Goal: Unclear

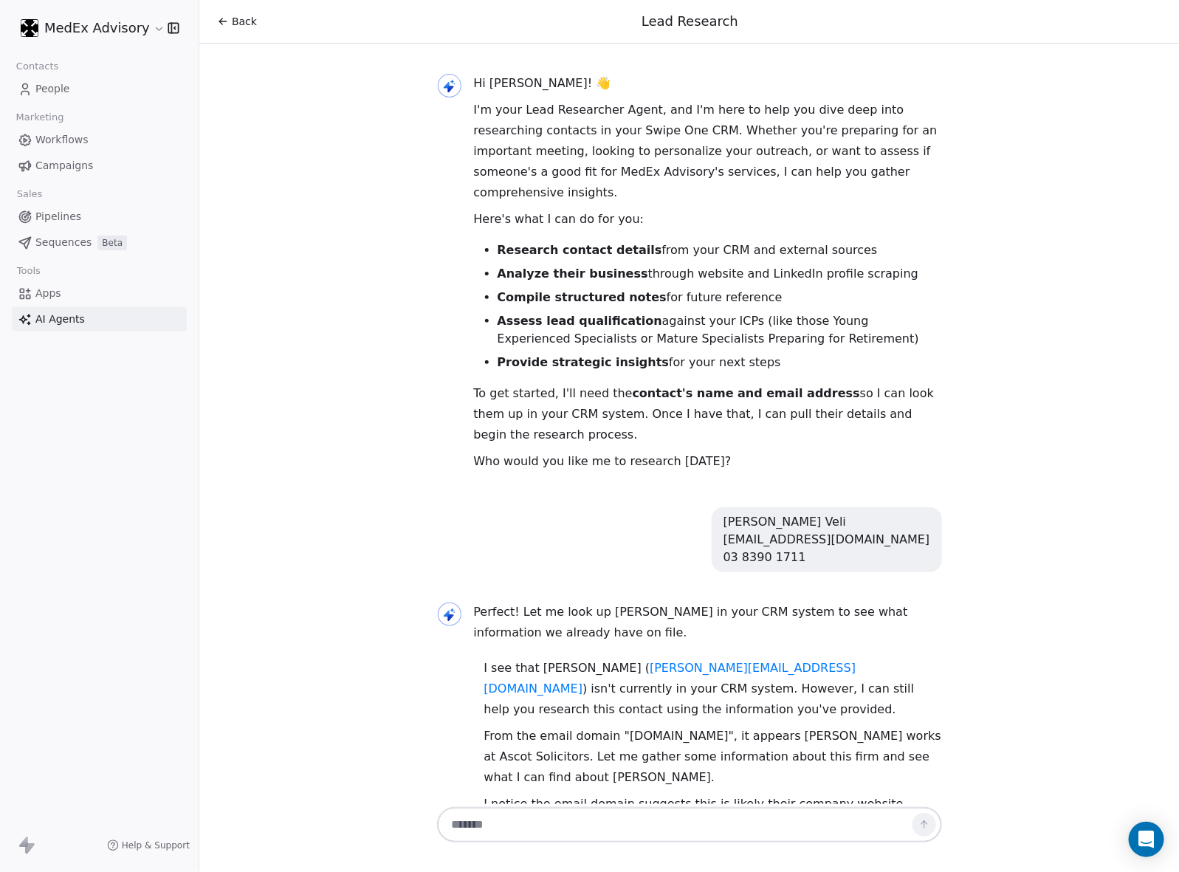
drag, startPoint x: 343, startPoint y: 367, endPoint x: 309, endPoint y: 314, distance: 63.5
click at [312, 327] on div "Hi [PERSON_NAME]! 👋 I'm your Lead Researcher Agent, and I'm here to help you di…" at bounding box center [689, 424] width 980 height 761
drag, startPoint x: 286, startPoint y: 150, endPoint x: 75, endPoint y: 588, distance: 487.1
click at [286, 165] on div "Hi [PERSON_NAME]! 👋 I'm your Lead Researcher Agent, and I'm here to help you di…" at bounding box center [689, 424] width 980 height 761
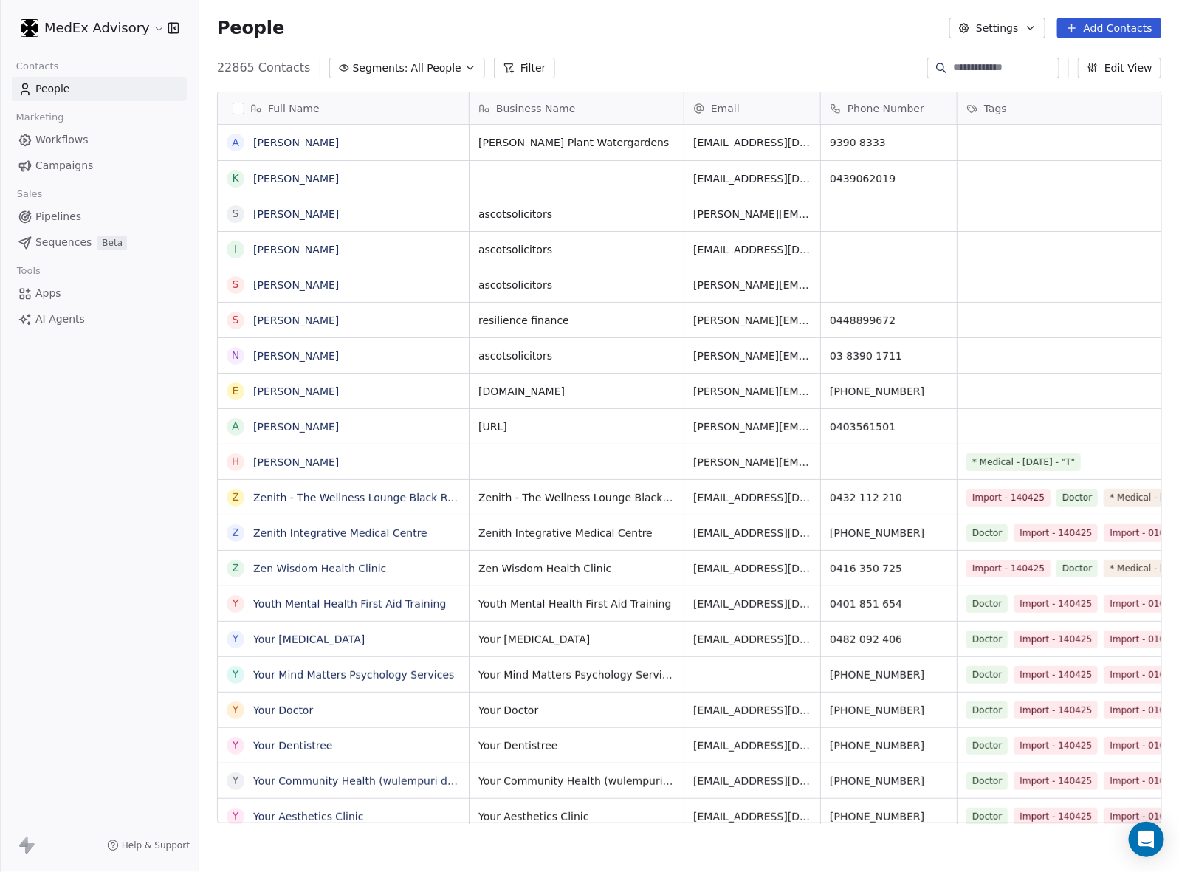
scroll to position [753, 966]
